Goal: Transaction & Acquisition: Purchase product/service

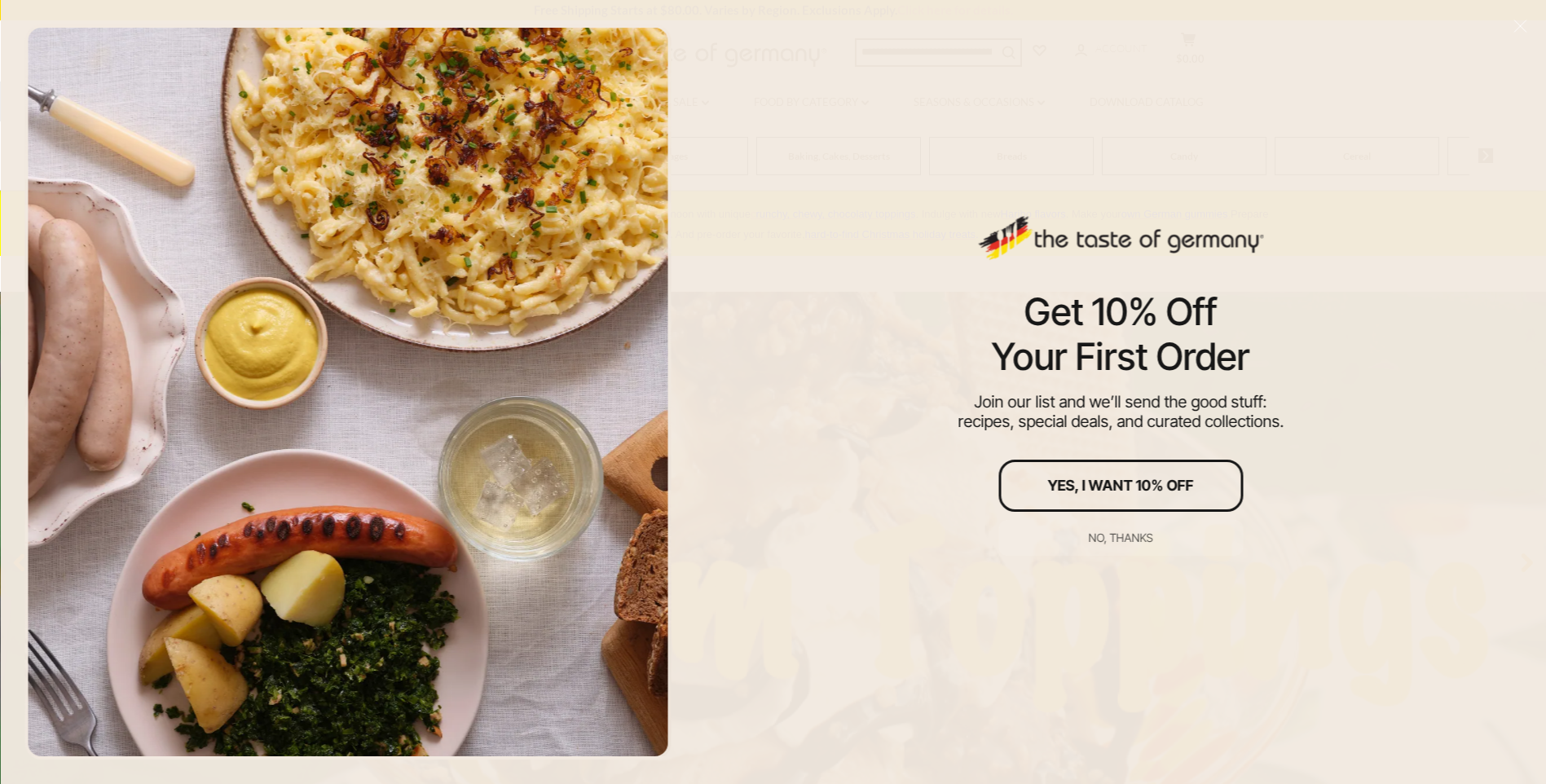
click at [506, 160] on div at bounding box center [348, 392] width 647 height 735
click at [1118, 535] on div "No, thanks" at bounding box center [1121, 537] width 64 height 11
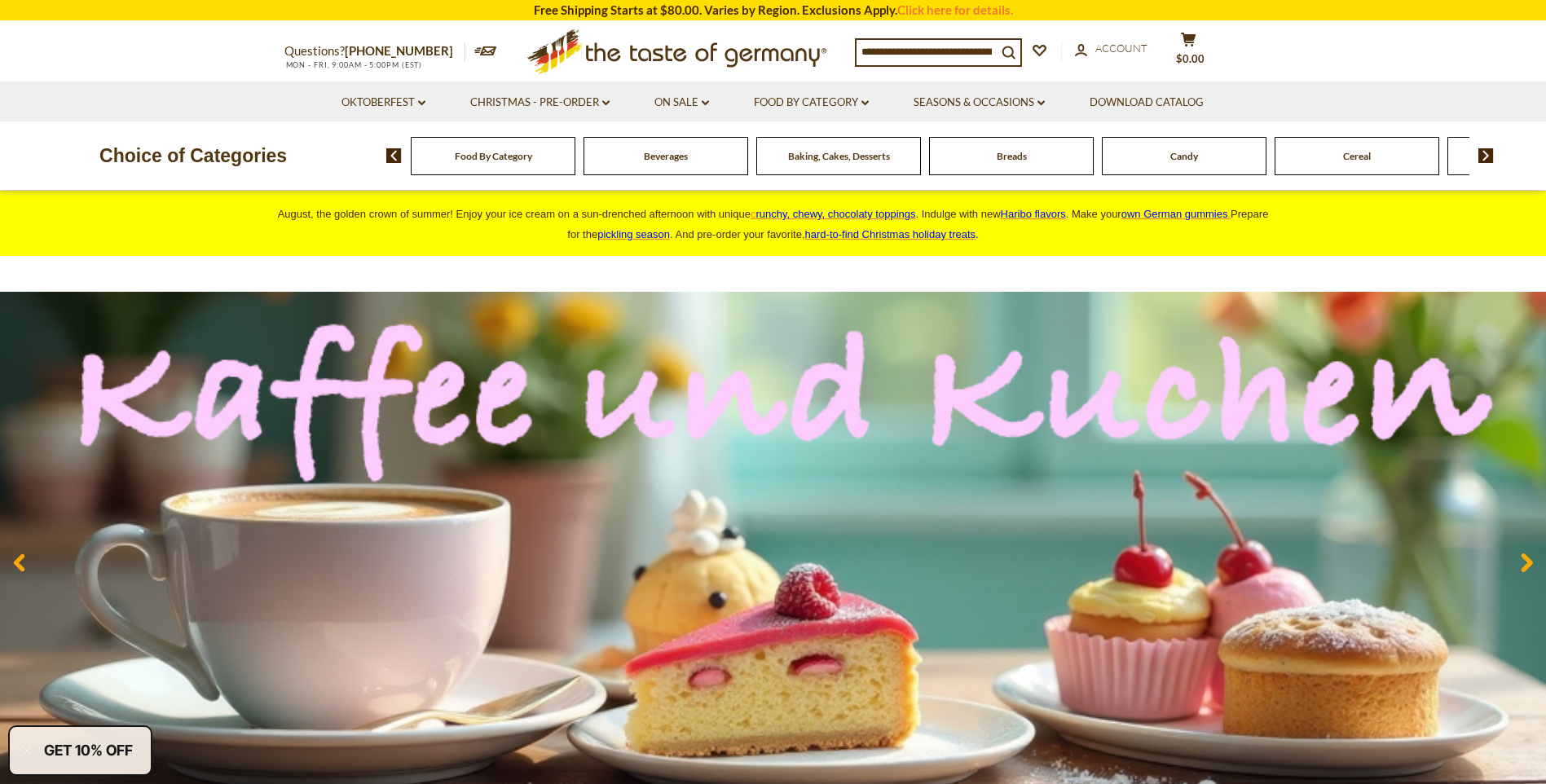
click at [511, 157] on span "Food By Category" at bounding box center [493, 156] width 78 height 12
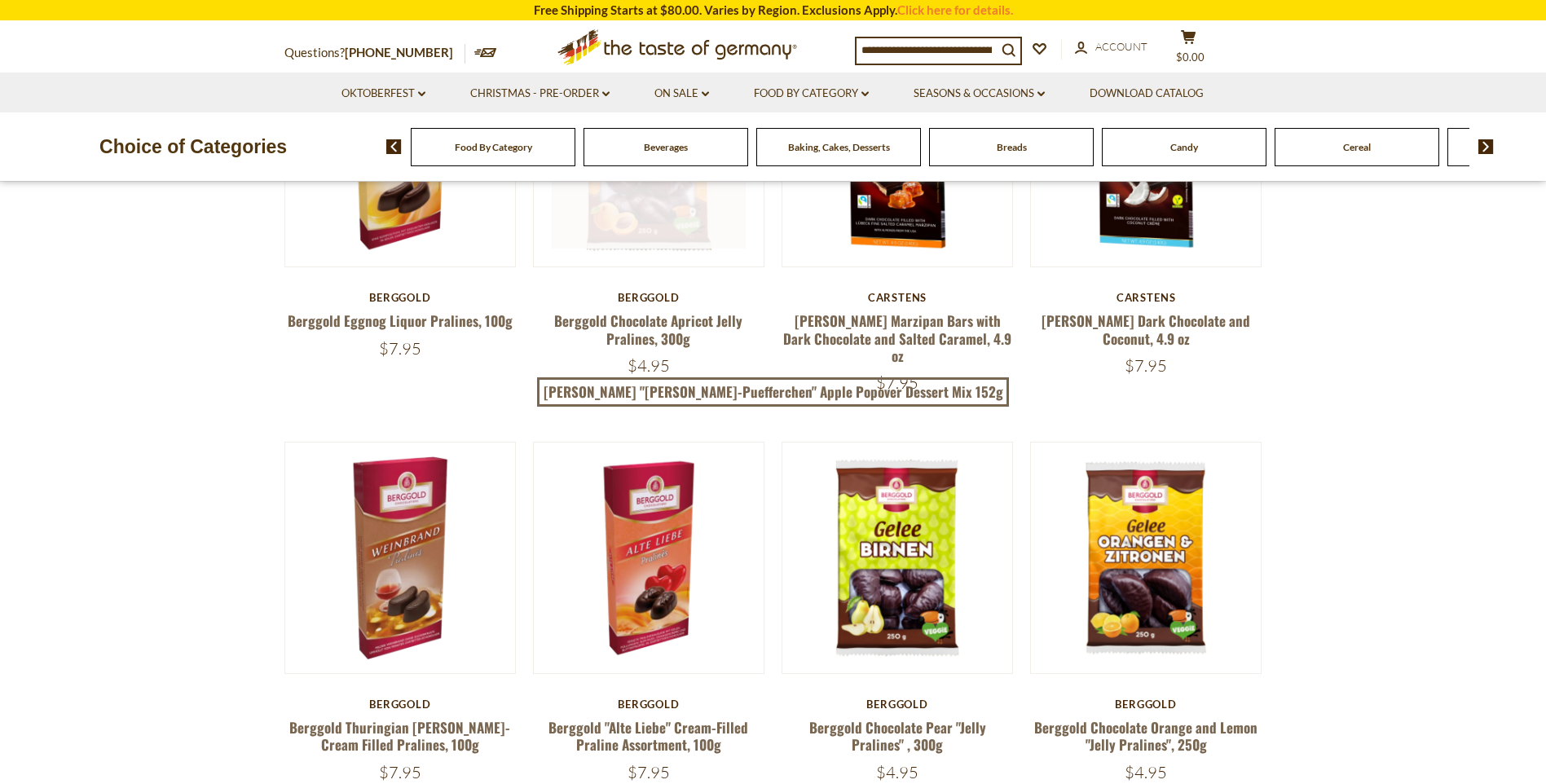
scroll to position [325, 0]
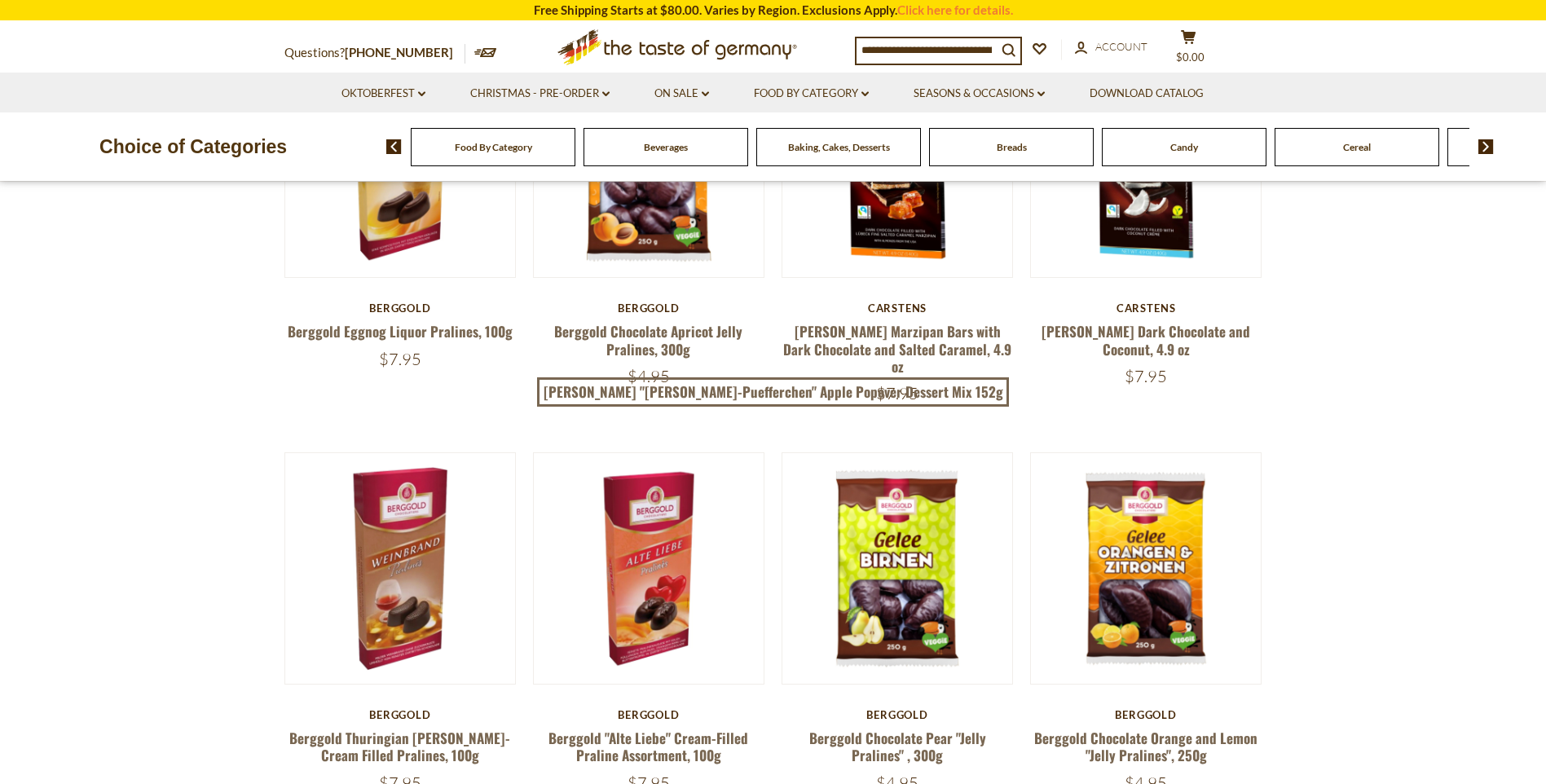
click at [394, 151] on img at bounding box center [394, 146] width 16 height 15
click at [1482, 146] on img at bounding box center [1487, 146] width 16 height 15
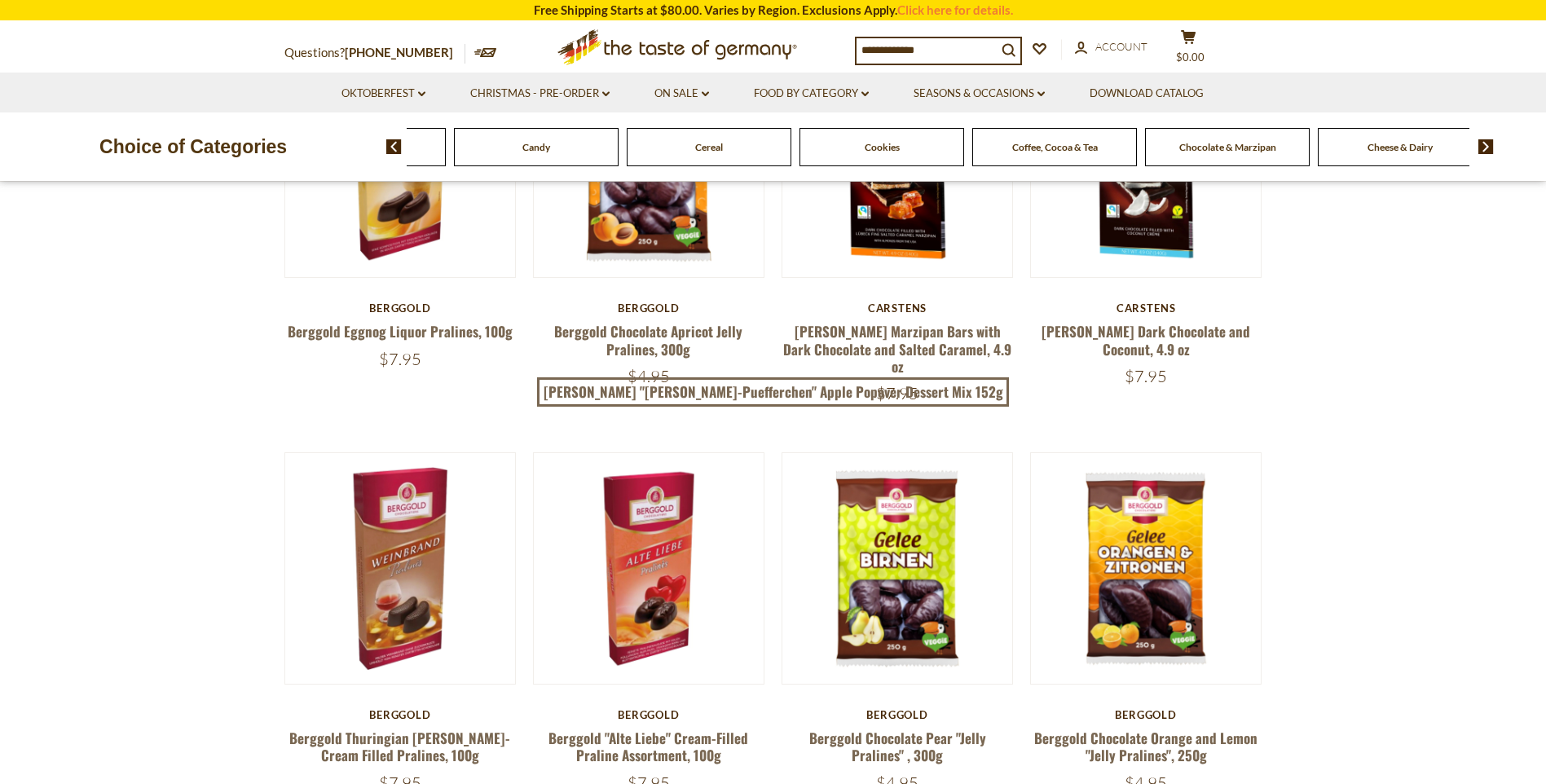
click at [1482, 146] on img at bounding box center [1487, 146] width 16 height 15
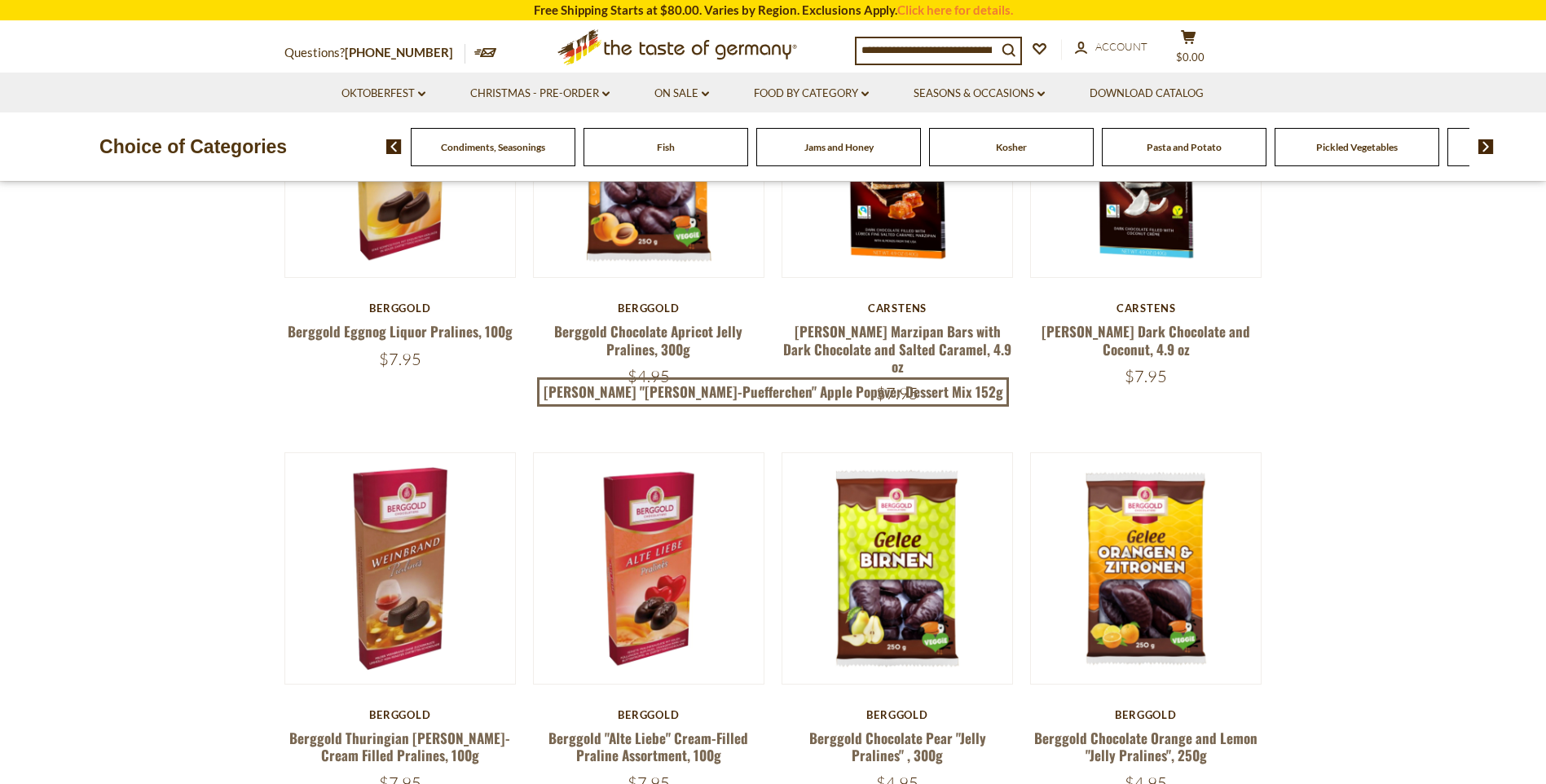
click at [1482, 146] on img at bounding box center [1487, 146] width 16 height 15
click at [1278, 145] on span "Sausages" at bounding box center [1271, 147] width 38 height 12
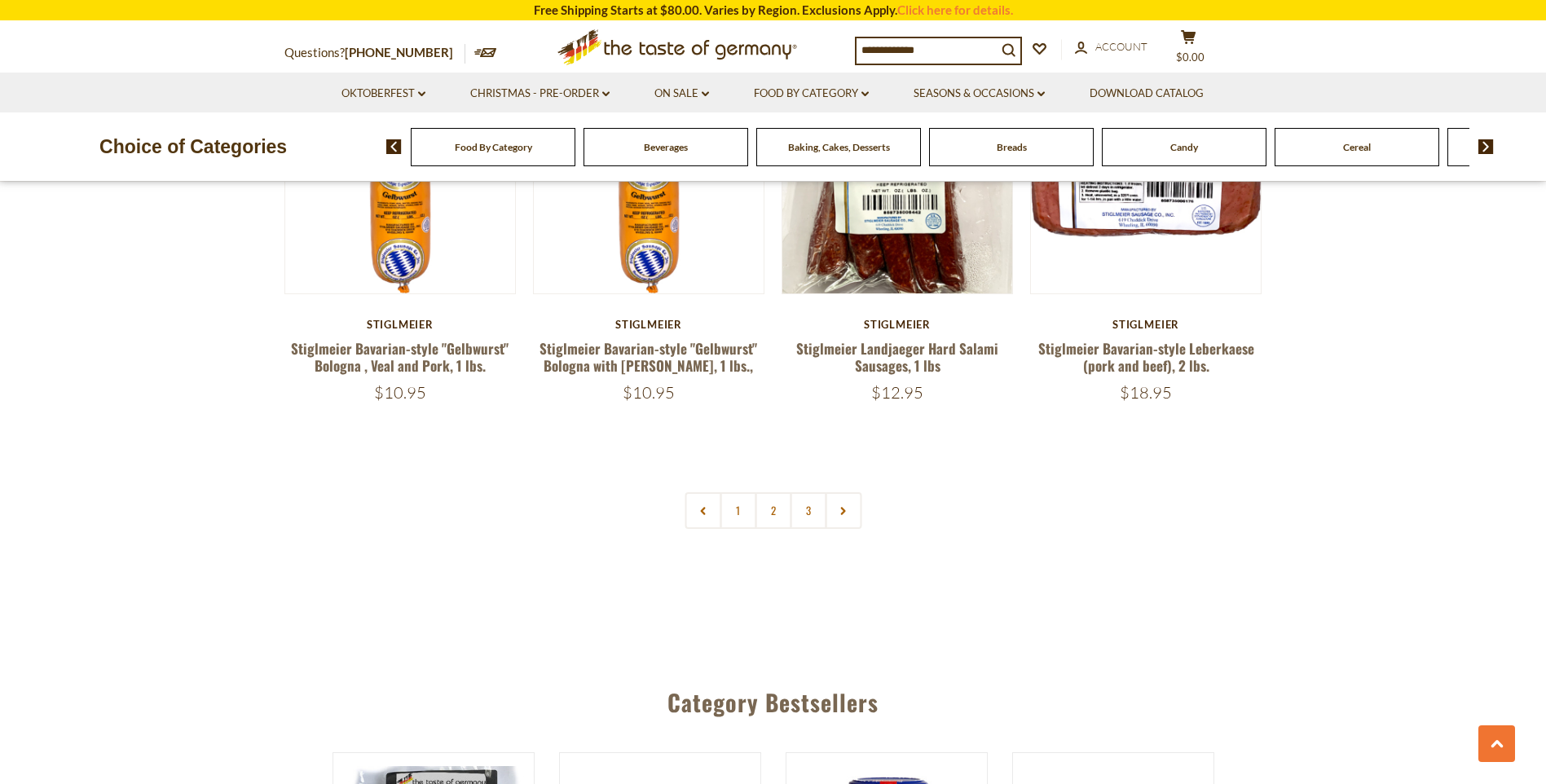
scroll to position [3747, 0]
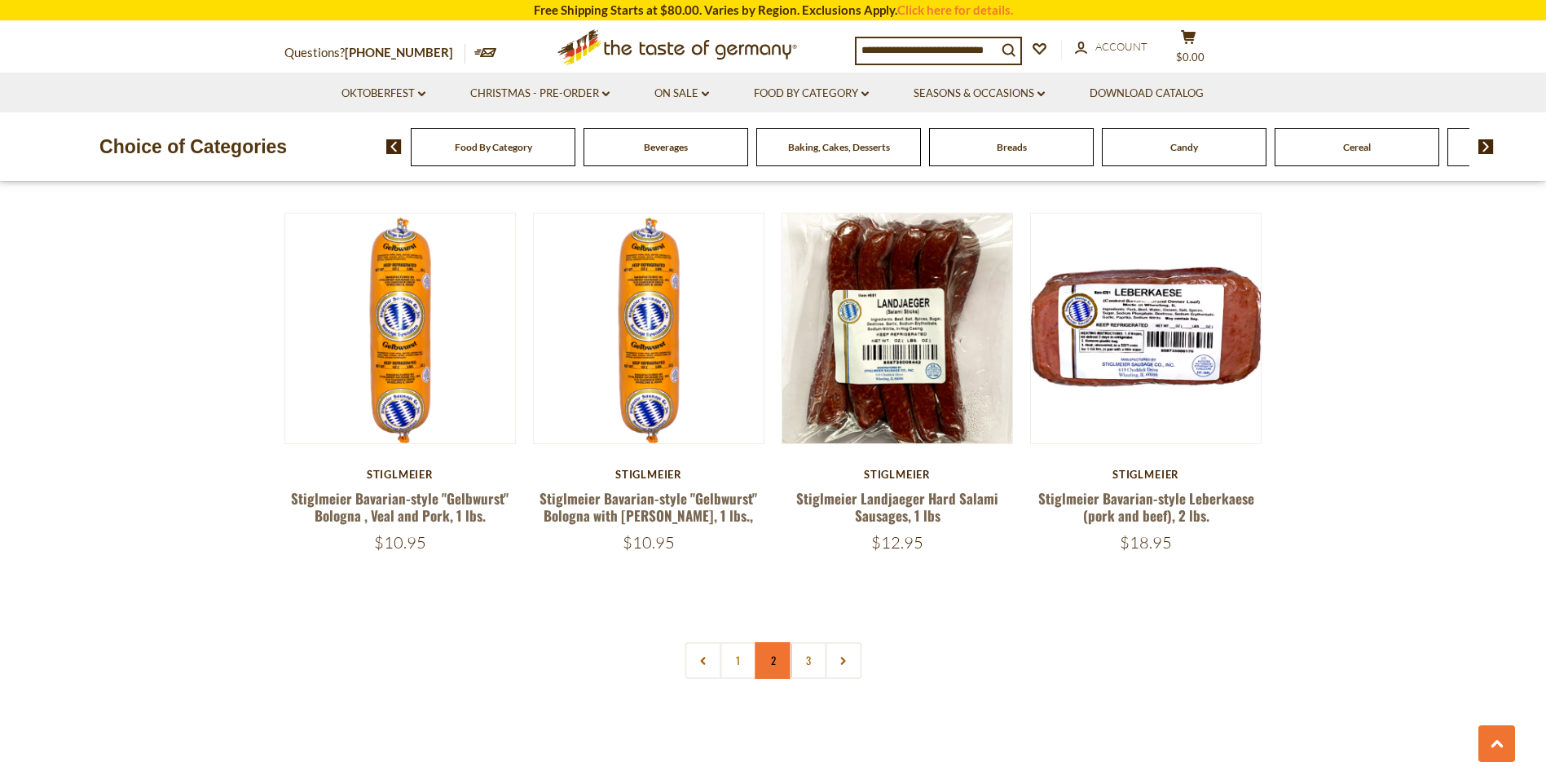
click at [763, 642] on link "2" at bounding box center [773, 661] width 37 height 37
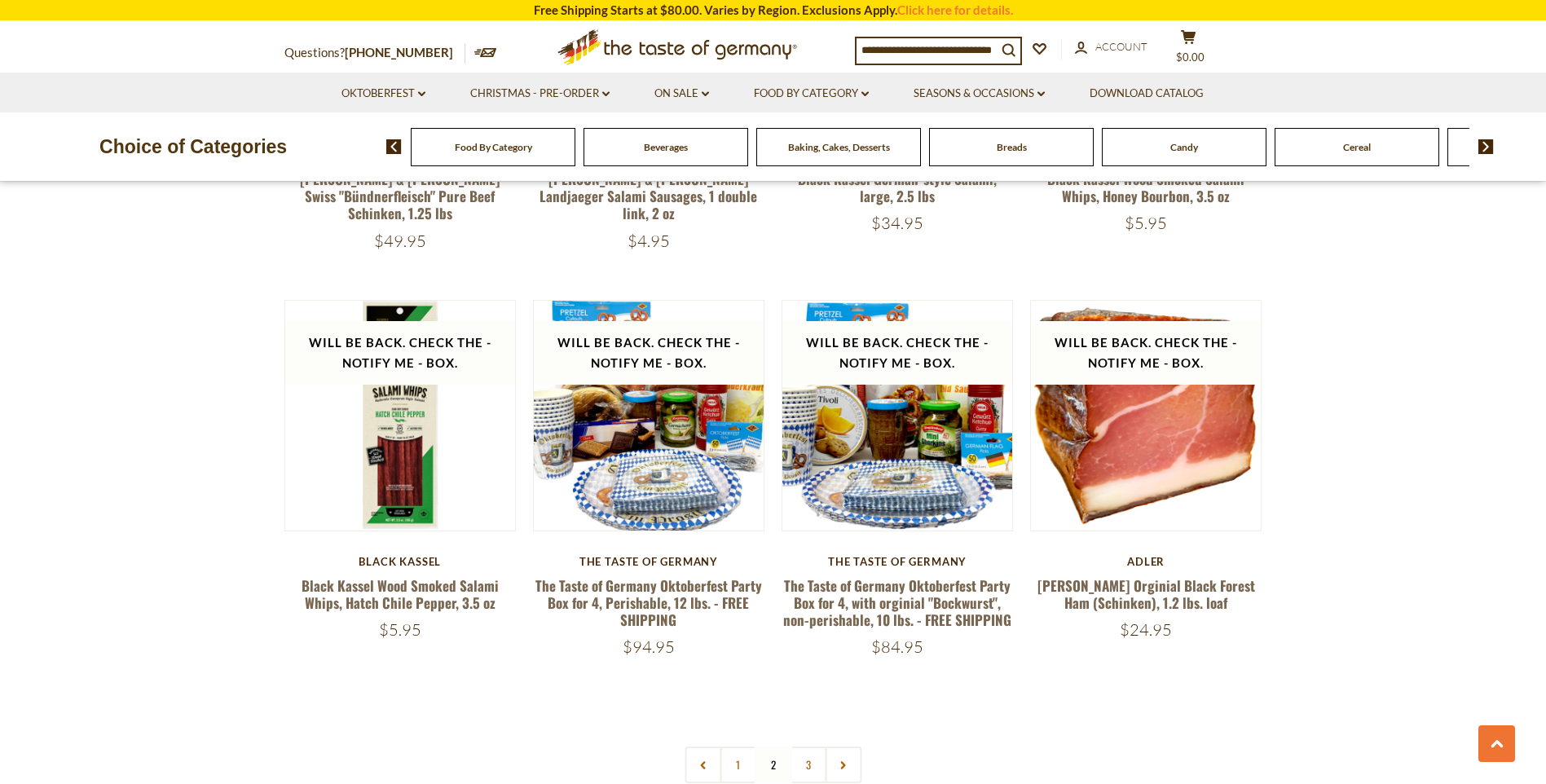
scroll to position [3860, 0]
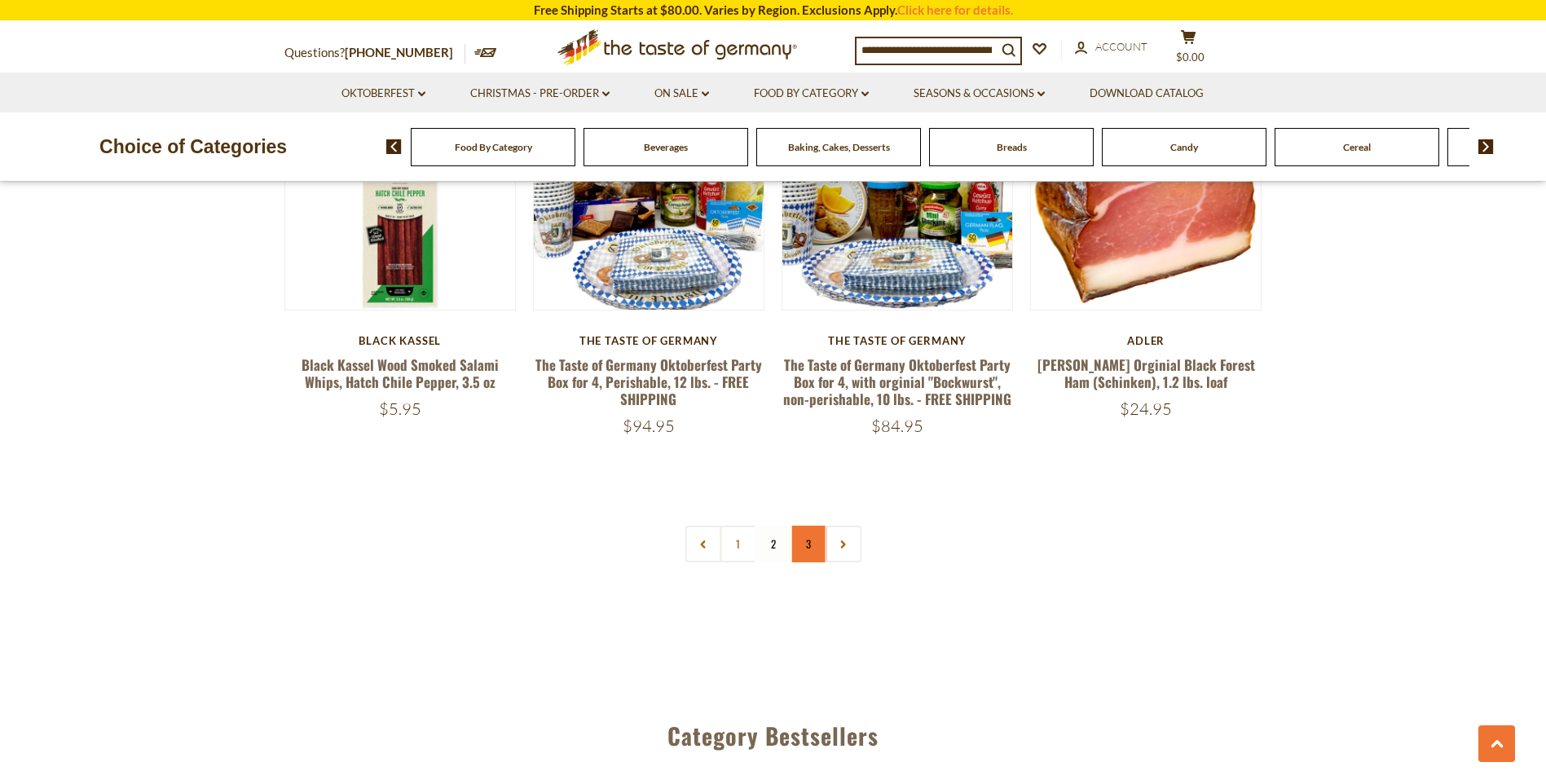
click at [814, 526] on link "3" at bounding box center [808, 544] width 37 height 37
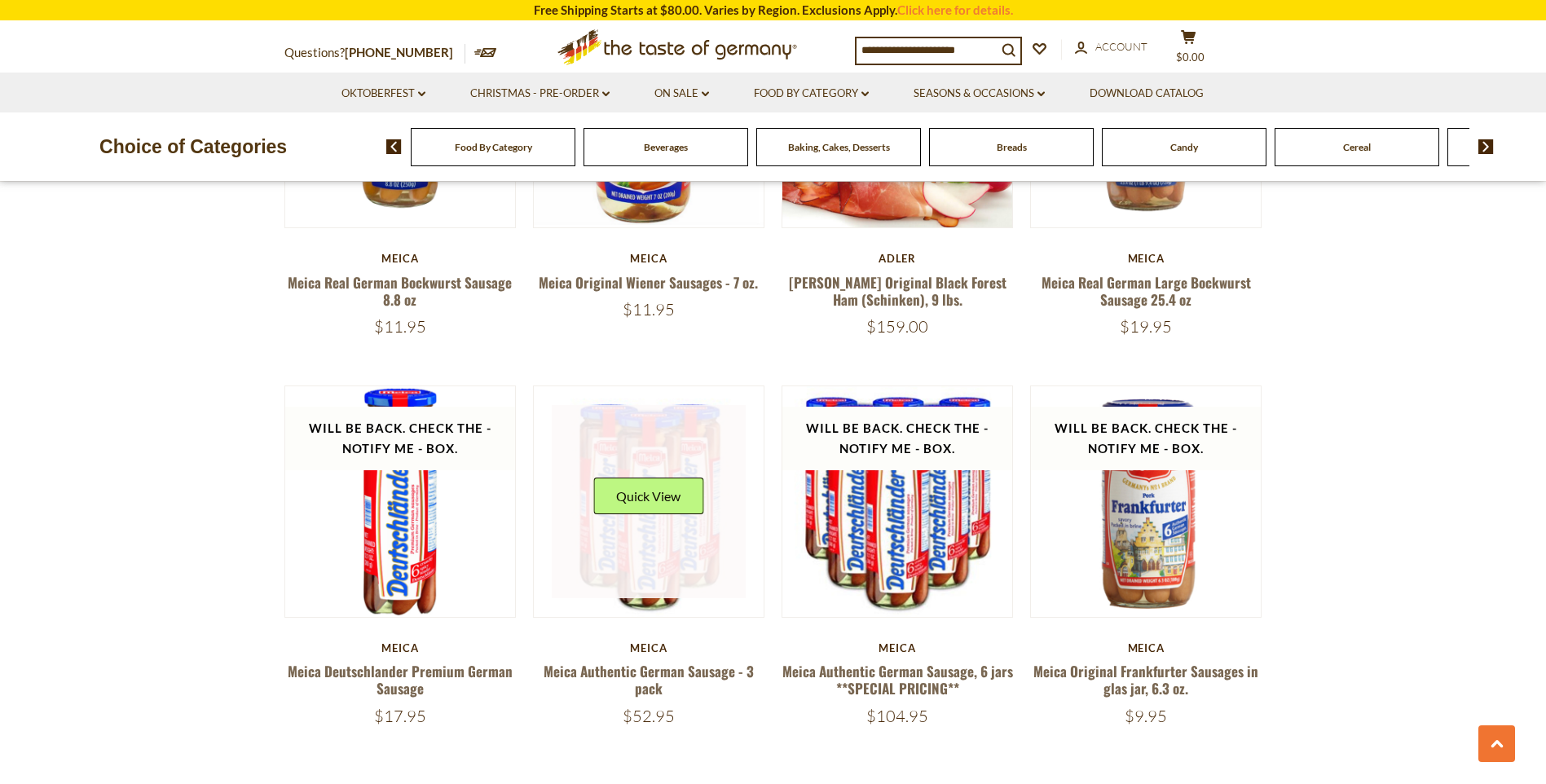
scroll to position [1009, 0]
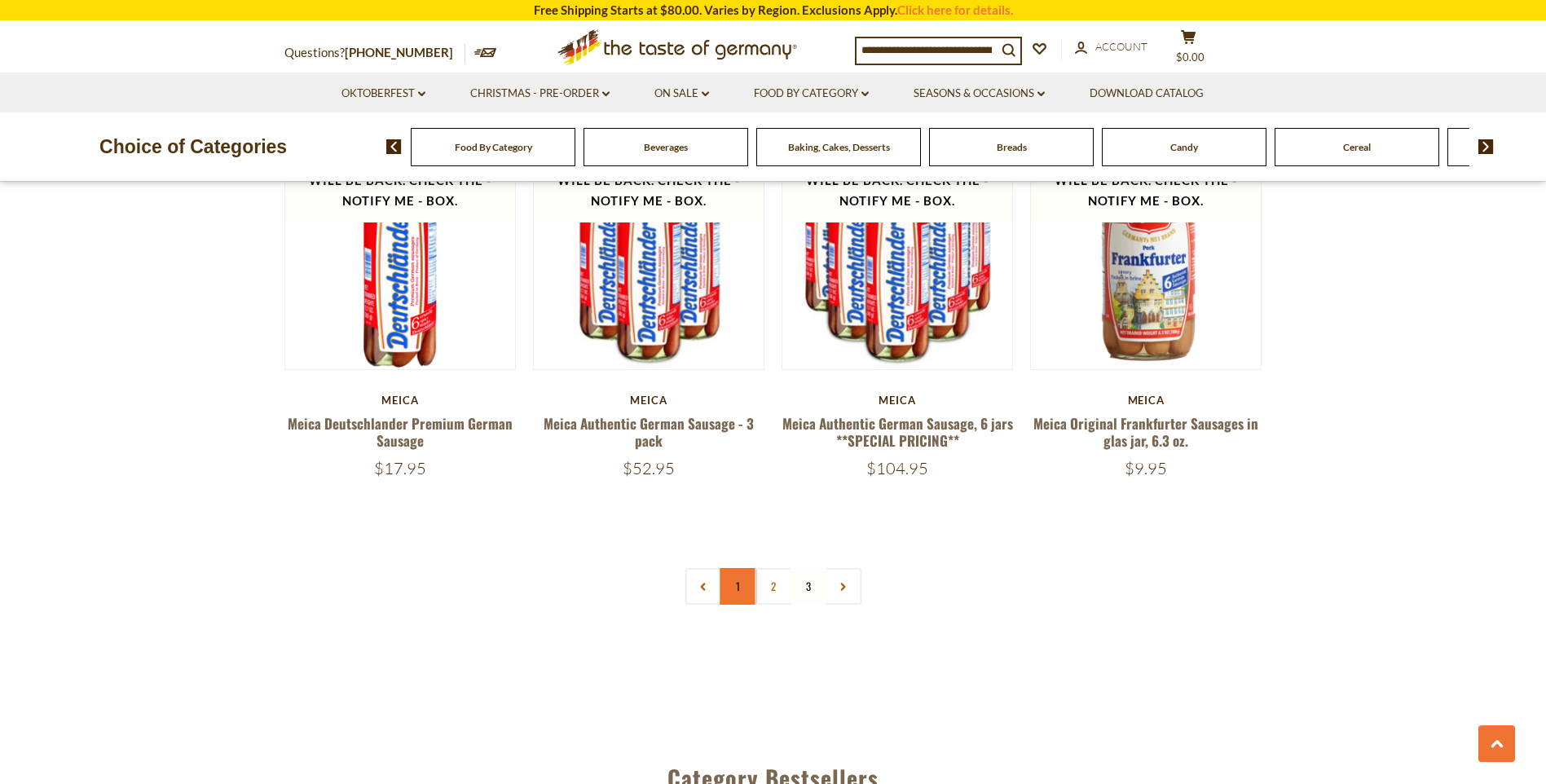
click at [744, 598] on link "1" at bounding box center [739, 586] width 37 height 37
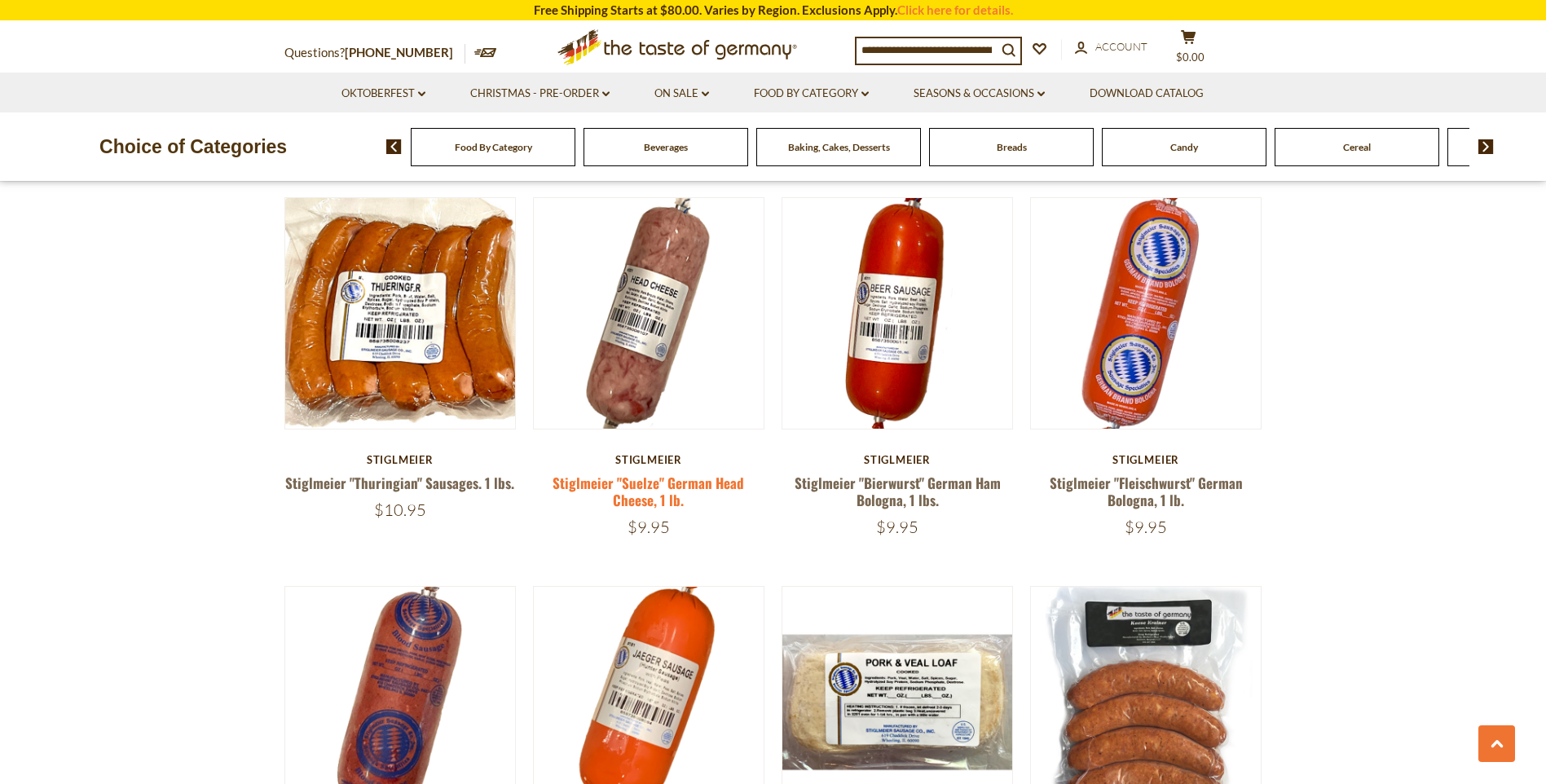
scroll to position [2607, 0]
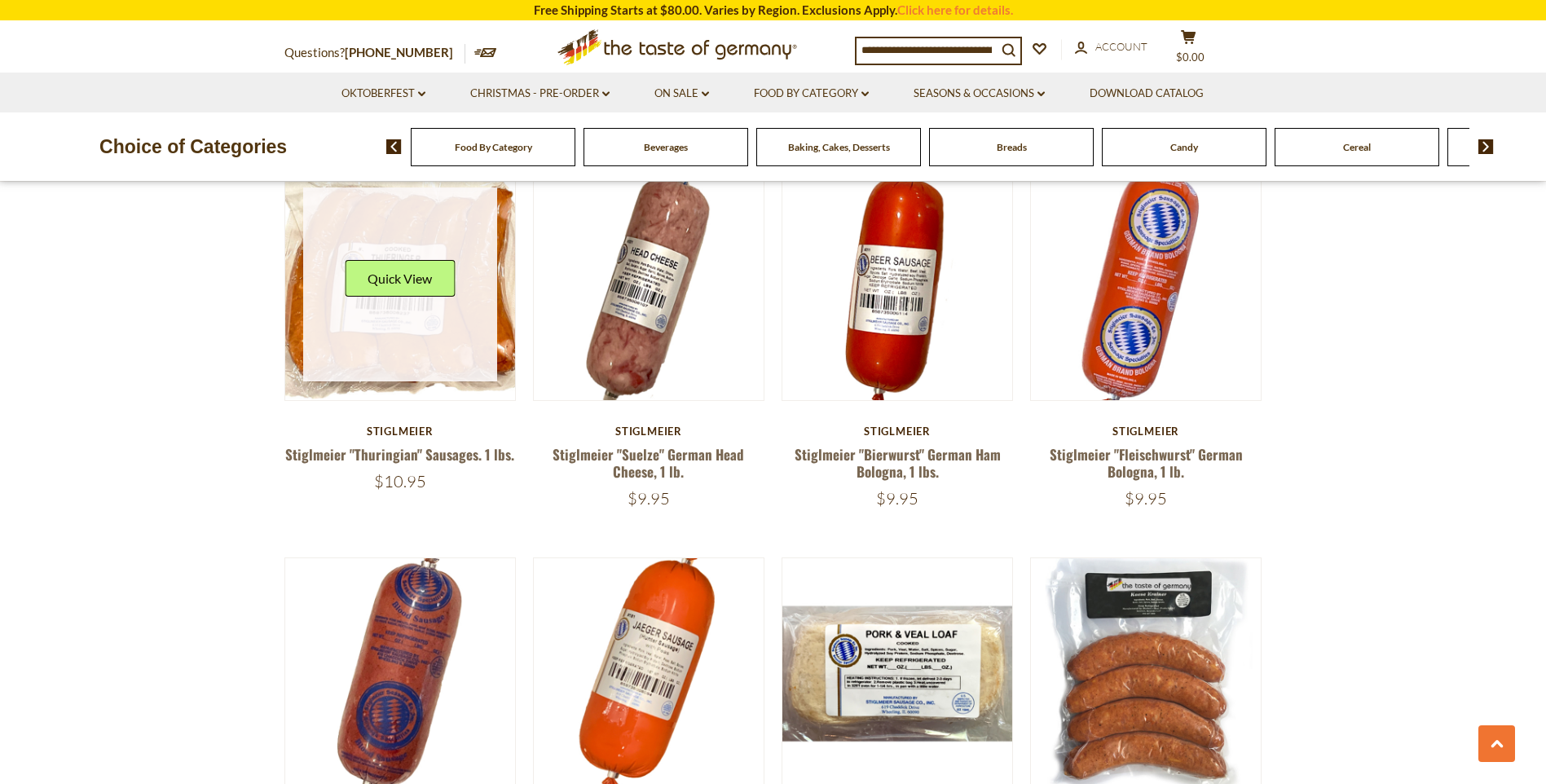
click at [439, 298] on link at bounding box center [401, 284] width 194 height 194
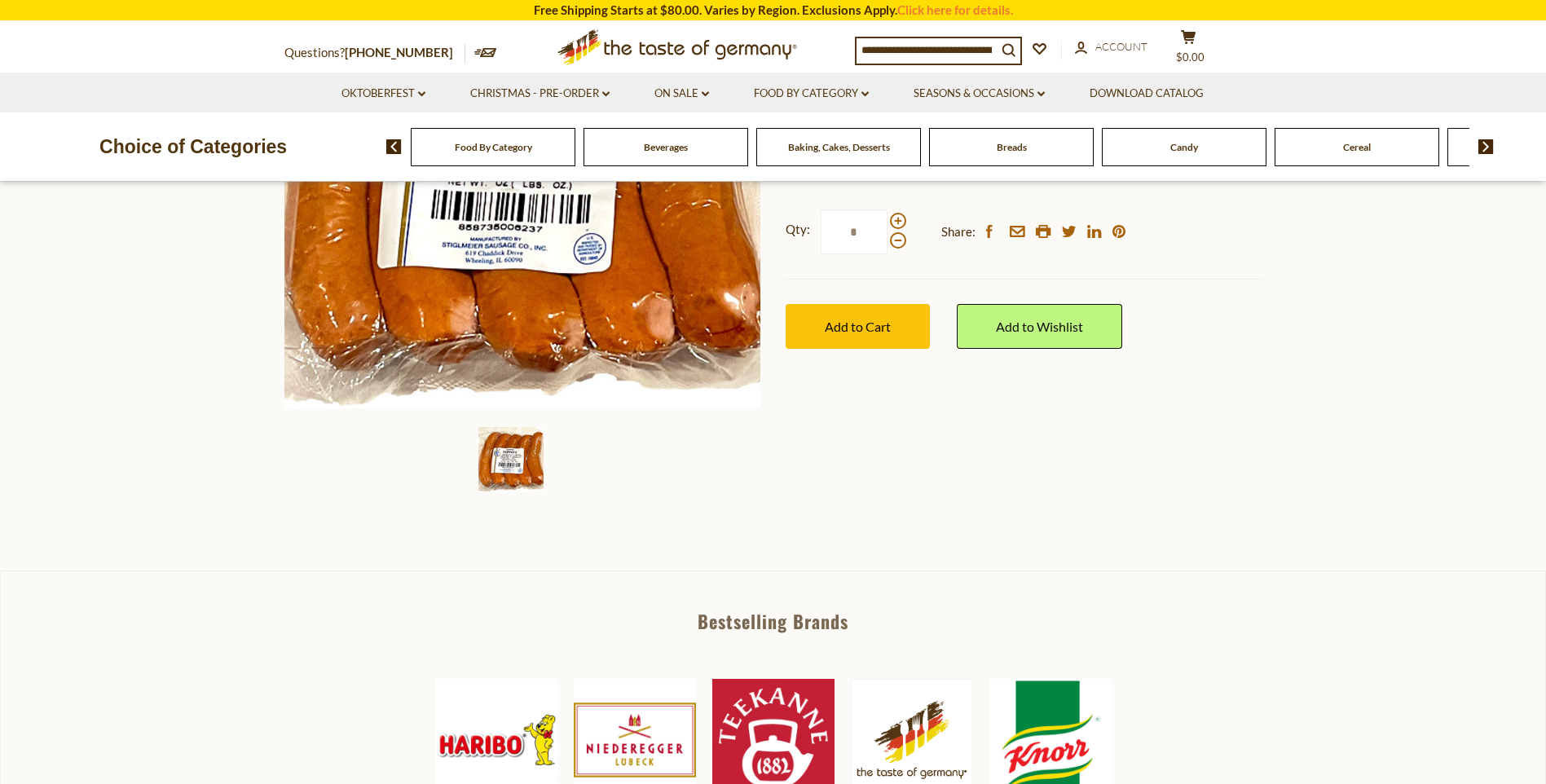
scroll to position [325, 0]
